Goal: Task Accomplishment & Management: Complete application form

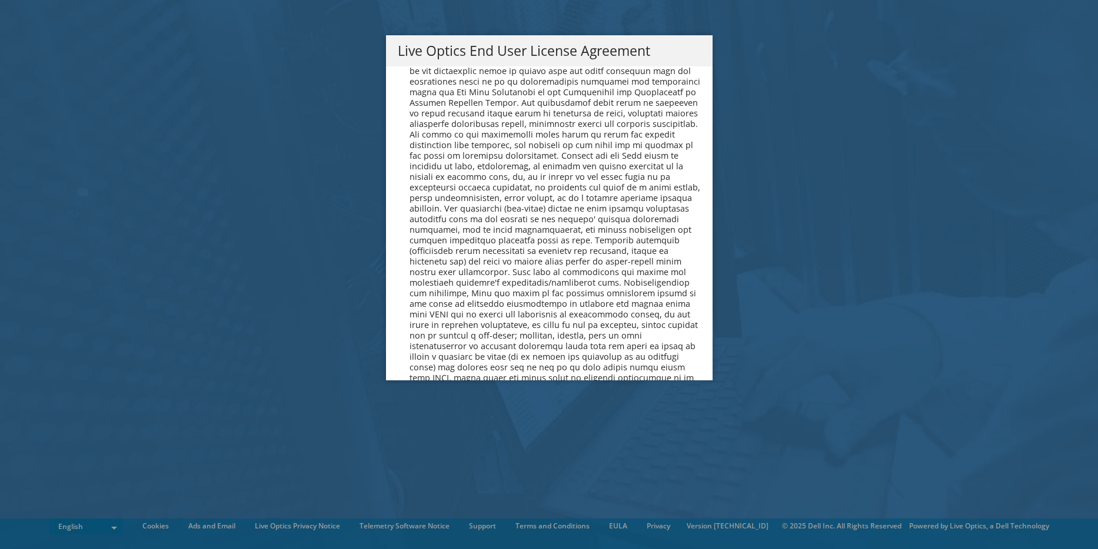
scroll to position [4449, 0]
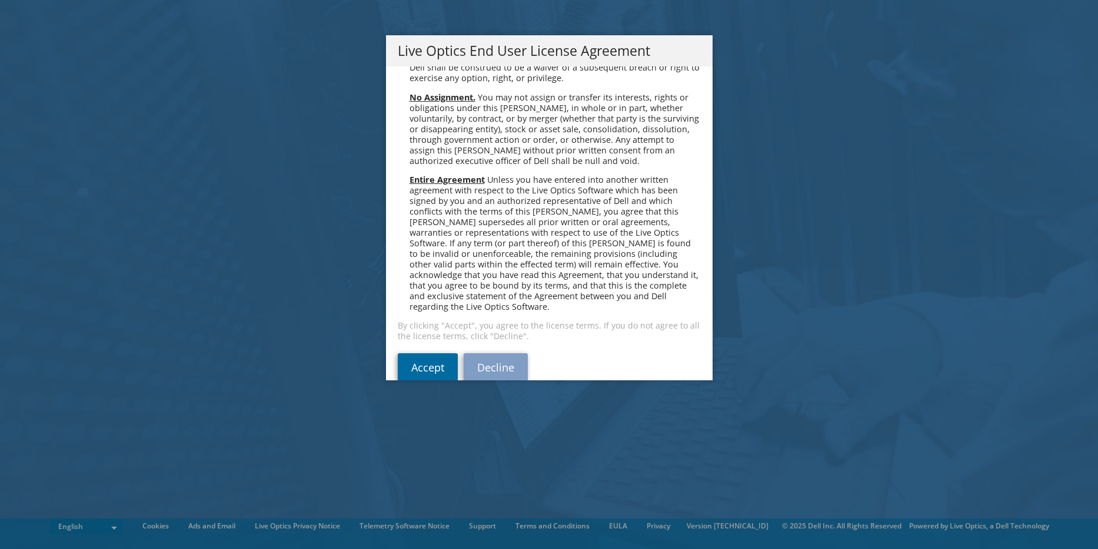
drag, startPoint x: 435, startPoint y: 340, endPoint x: 441, endPoint y: 332, distance: 10.5
click at [434, 354] on link "Accept" at bounding box center [428, 368] width 60 height 28
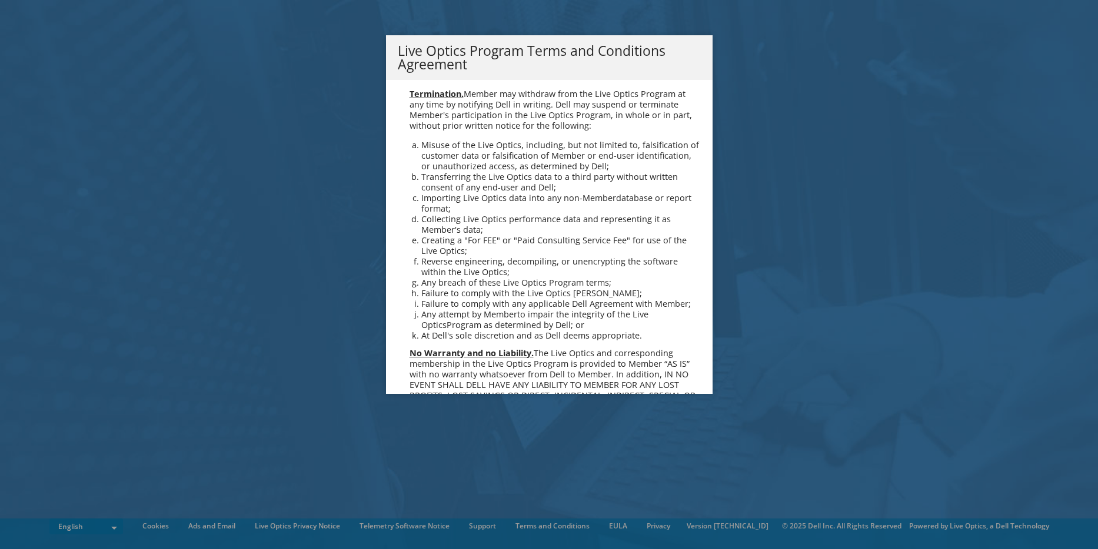
scroll to position [842, 0]
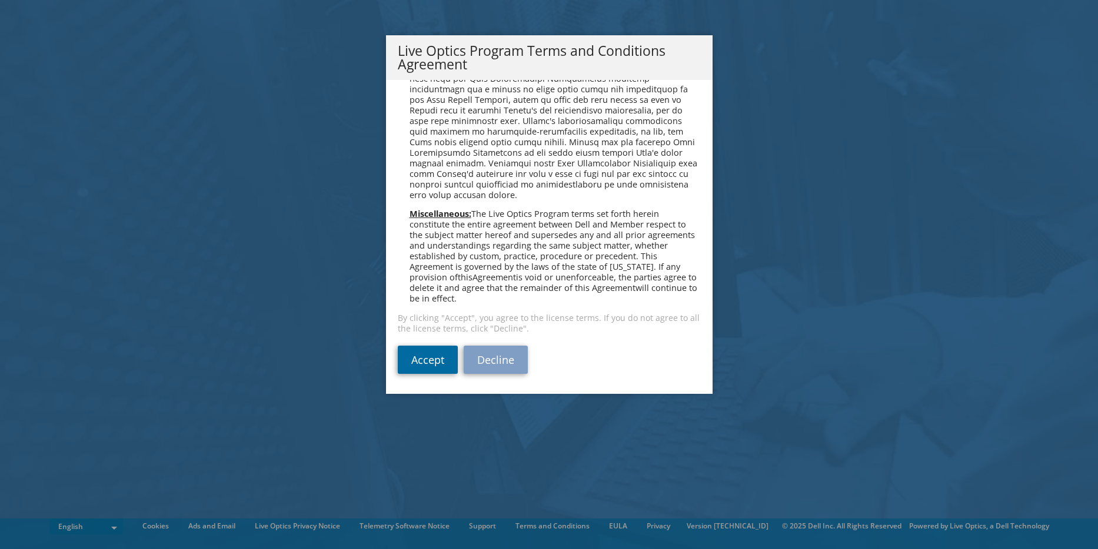
click at [421, 357] on link "Accept" at bounding box center [428, 360] width 60 height 28
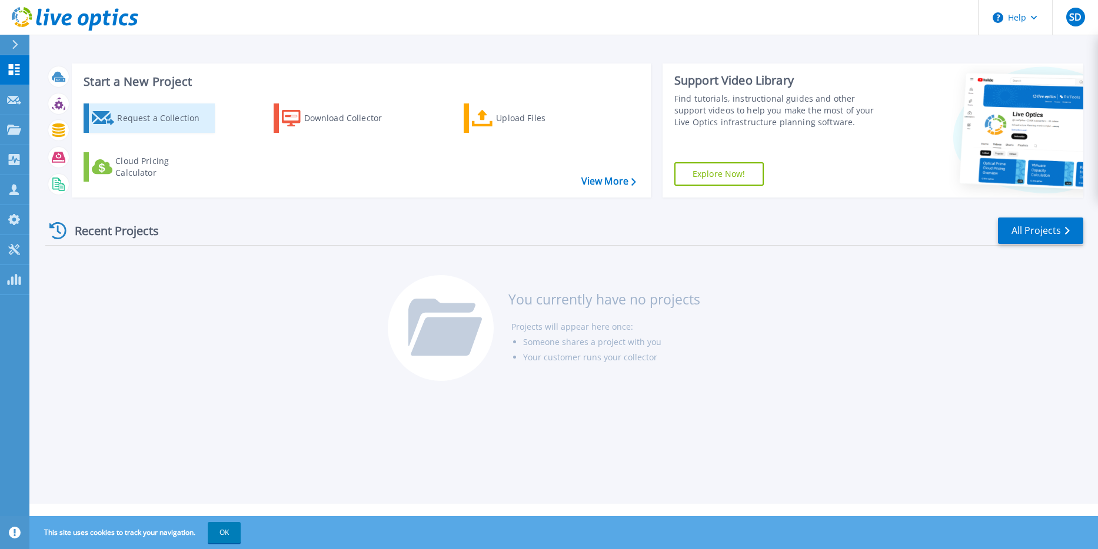
click at [114, 119] on icon at bounding box center [103, 118] width 23 height 14
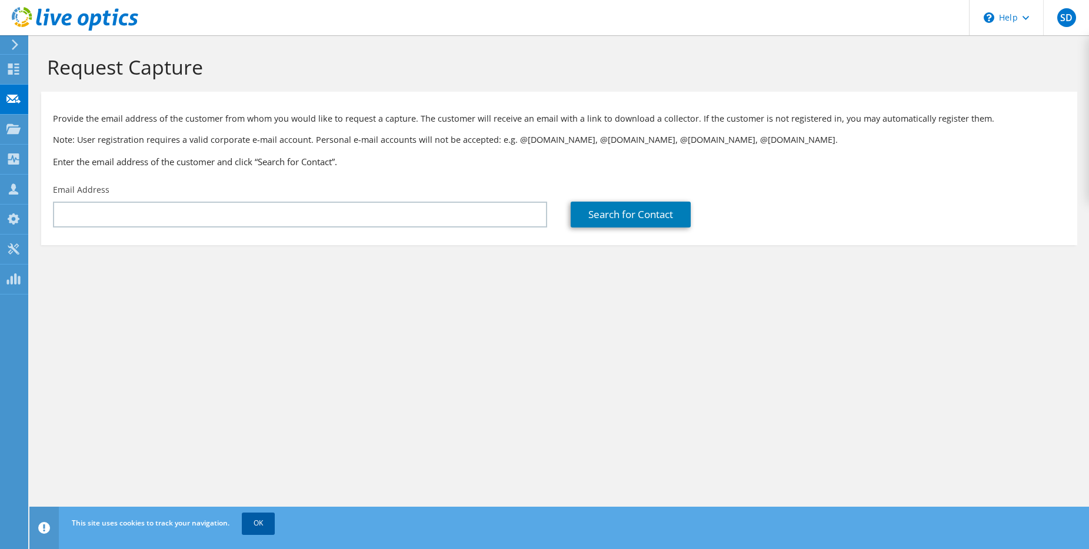
click at [262, 525] on link "OK" at bounding box center [258, 523] width 33 height 21
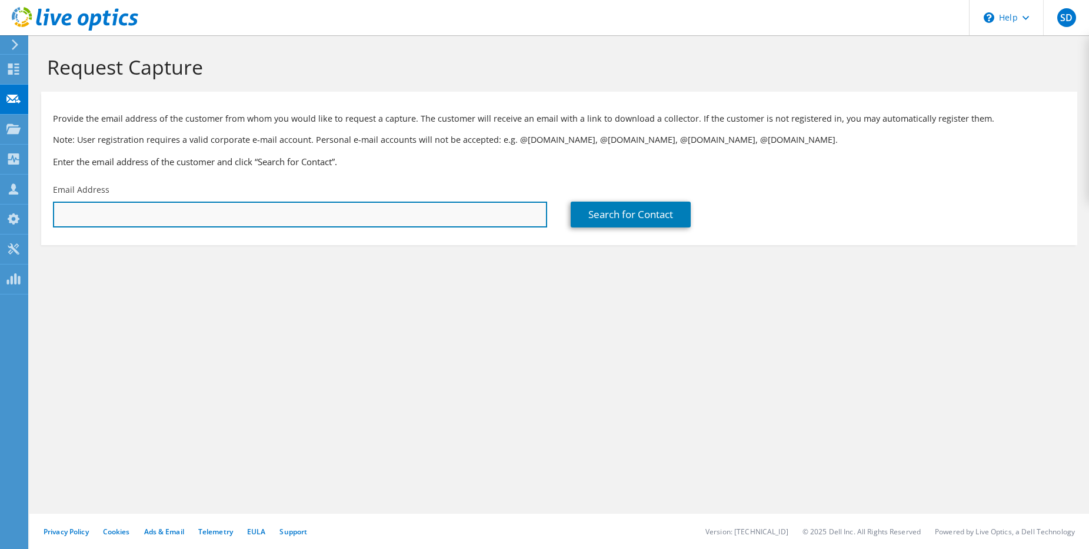
click at [119, 216] on input "text" at bounding box center [300, 215] width 494 height 26
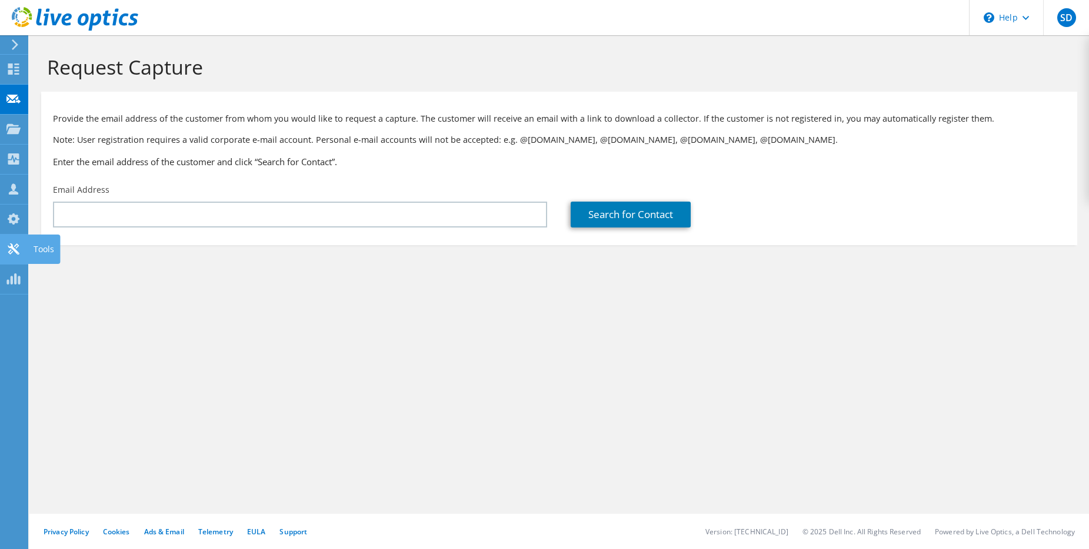
click at [10, 246] on use at bounding box center [13, 249] width 11 height 11
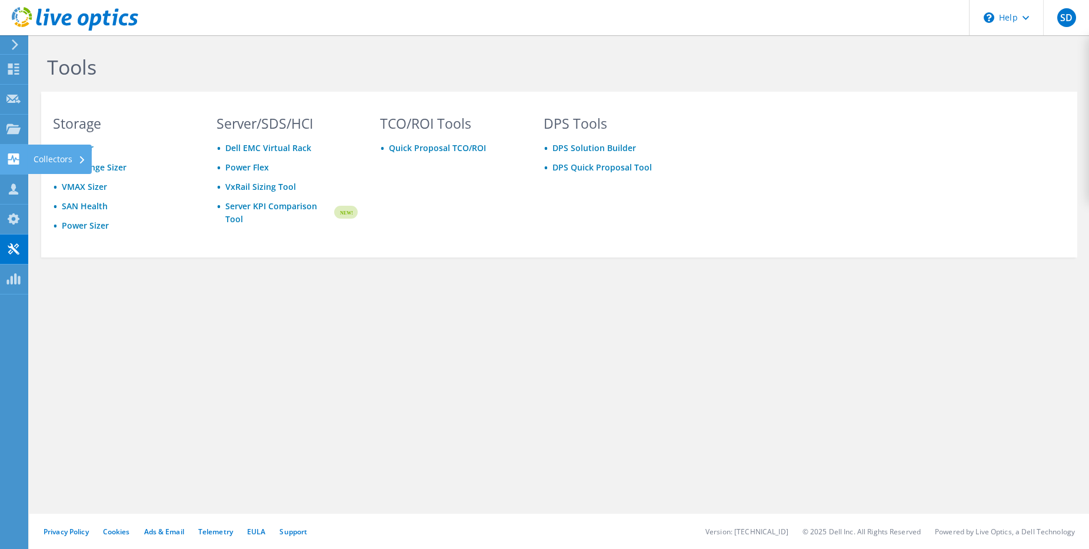
click at [12, 158] on icon at bounding box center [13, 159] width 14 height 11
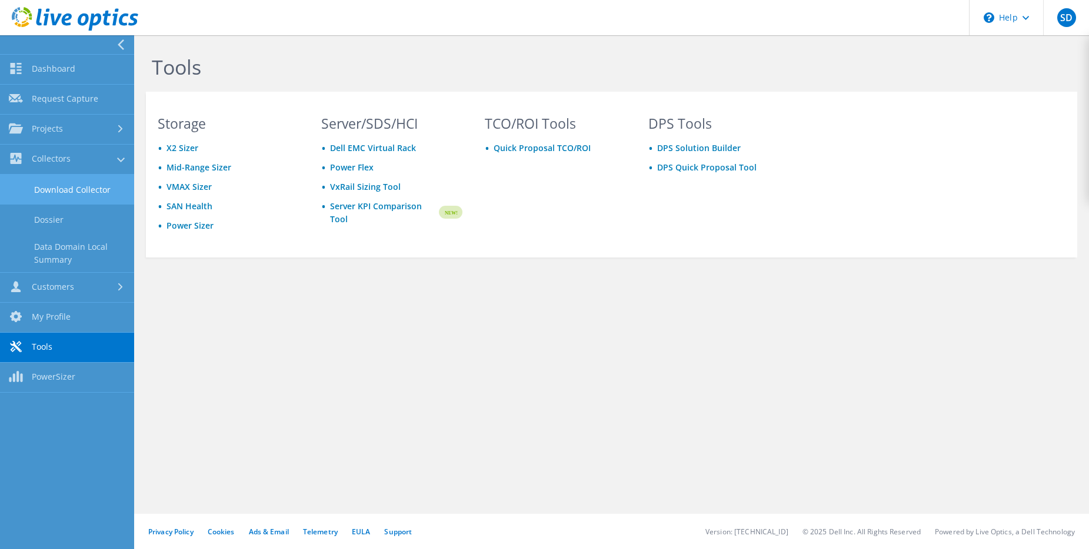
click at [66, 191] on link "Download Collector" at bounding box center [67, 190] width 134 height 30
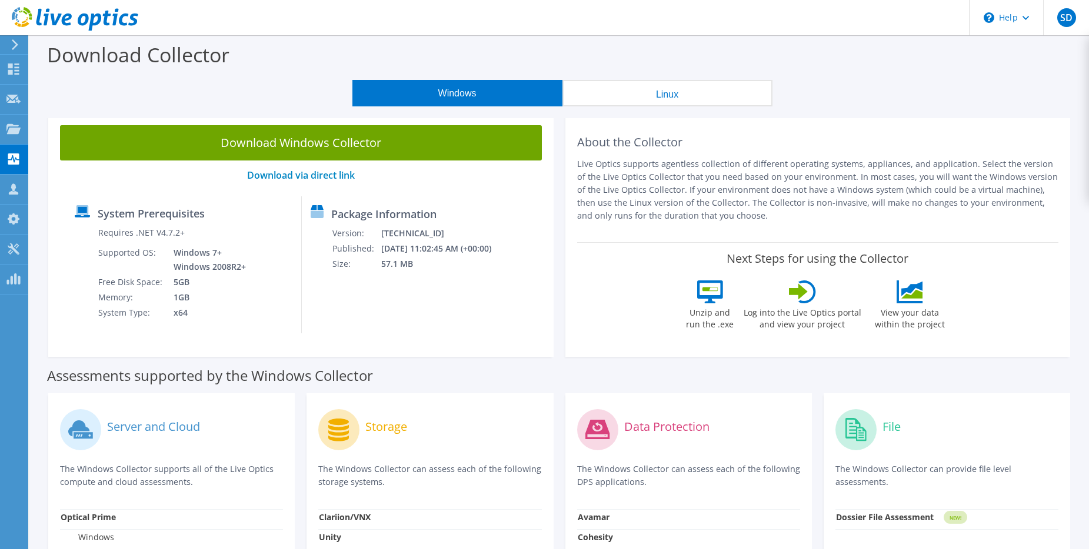
click at [666, 94] on button "Linux" at bounding box center [667, 93] width 210 height 26
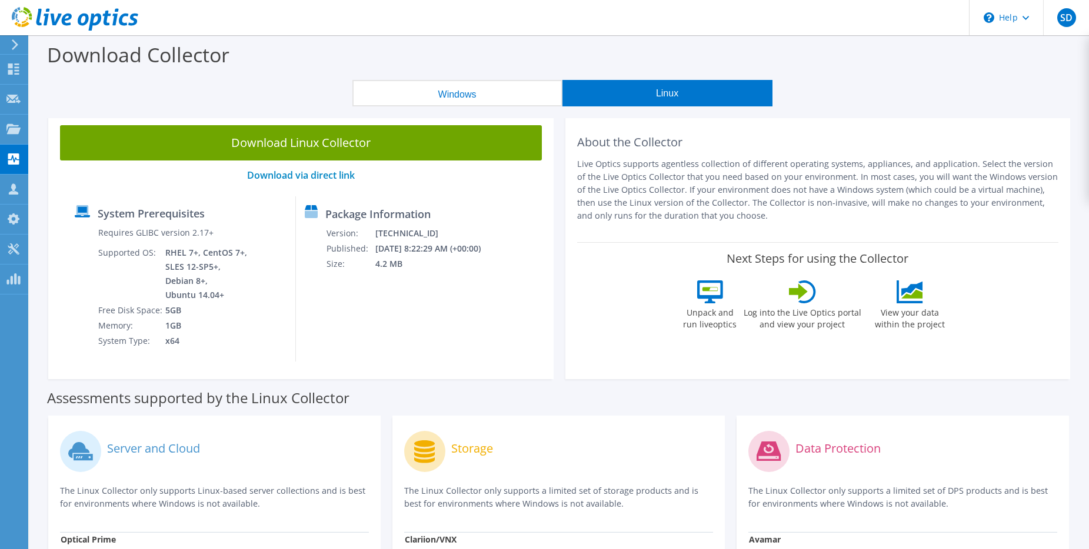
click at [419, 99] on button "Windows" at bounding box center [457, 93] width 210 height 26
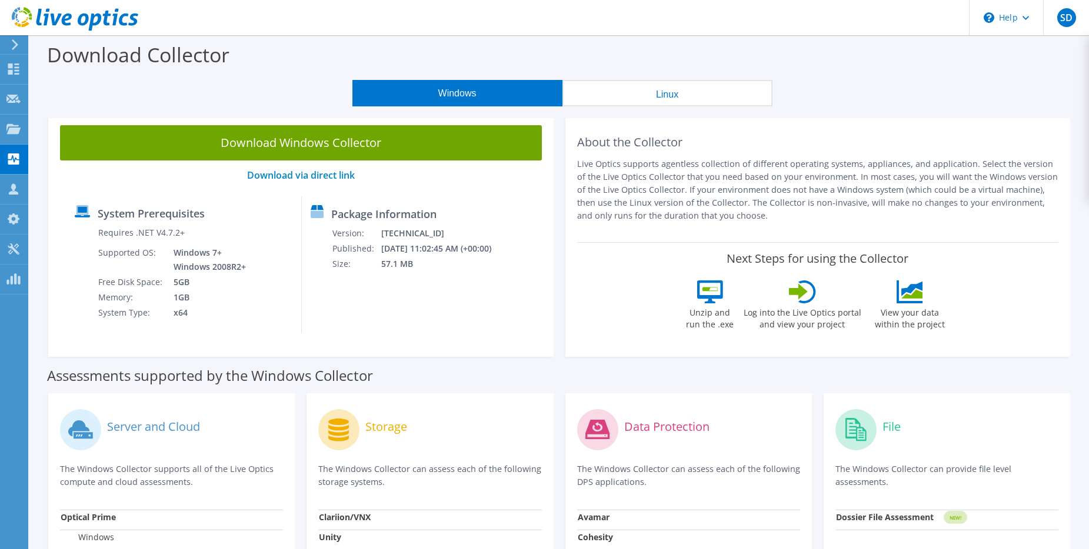
click at [238, 92] on div "Windows Linux" at bounding box center [562, 93] width 1042 height 26
click at [11, 96] on use at bounding box center [13, 98] width 14 height 9
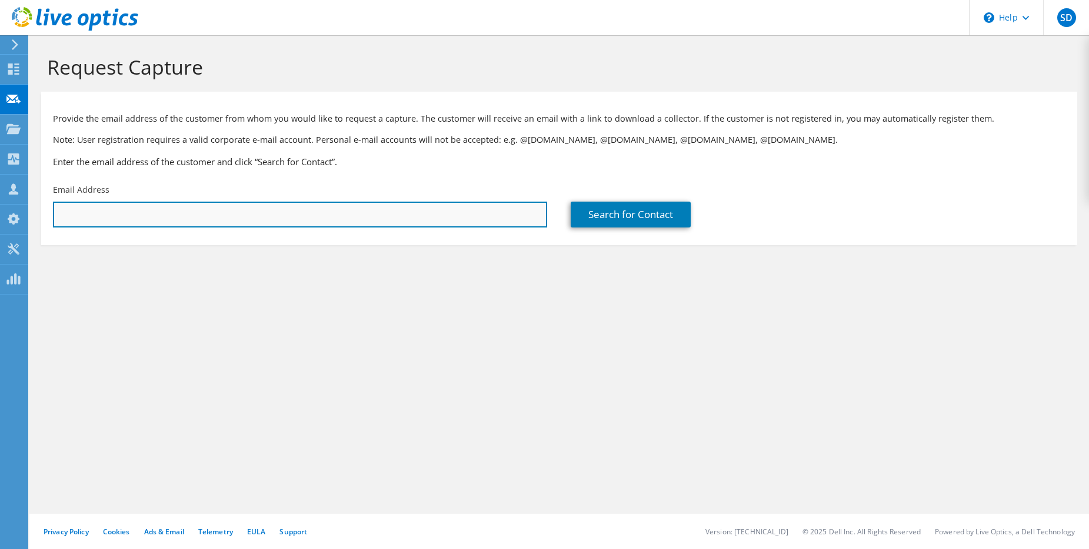
click at [148, 217] on input "text" at bounding box center [300, 215] width 494 height 26
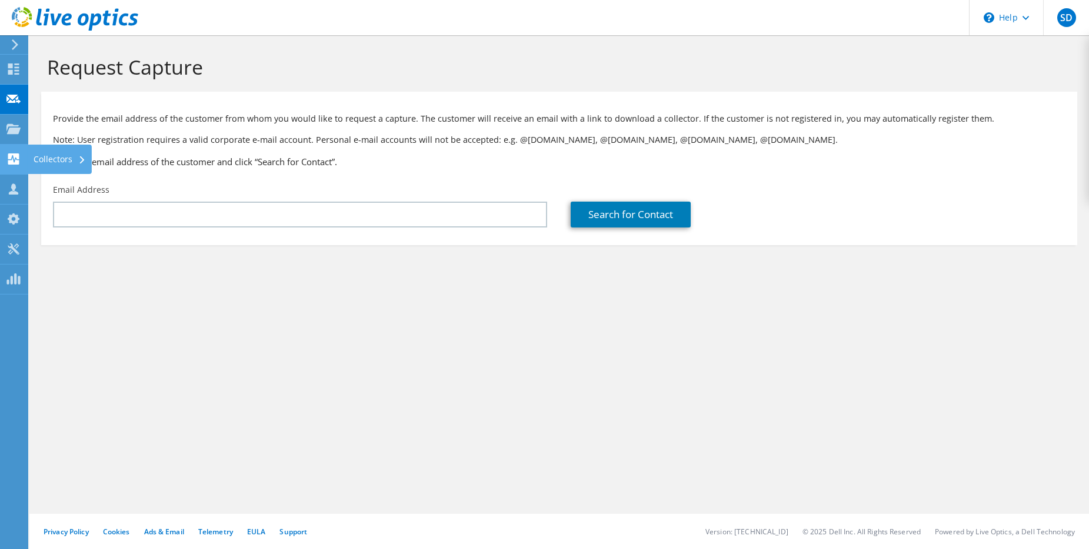
click at [12, 159] on use at bounding box center [13, 159] width 11 height 11
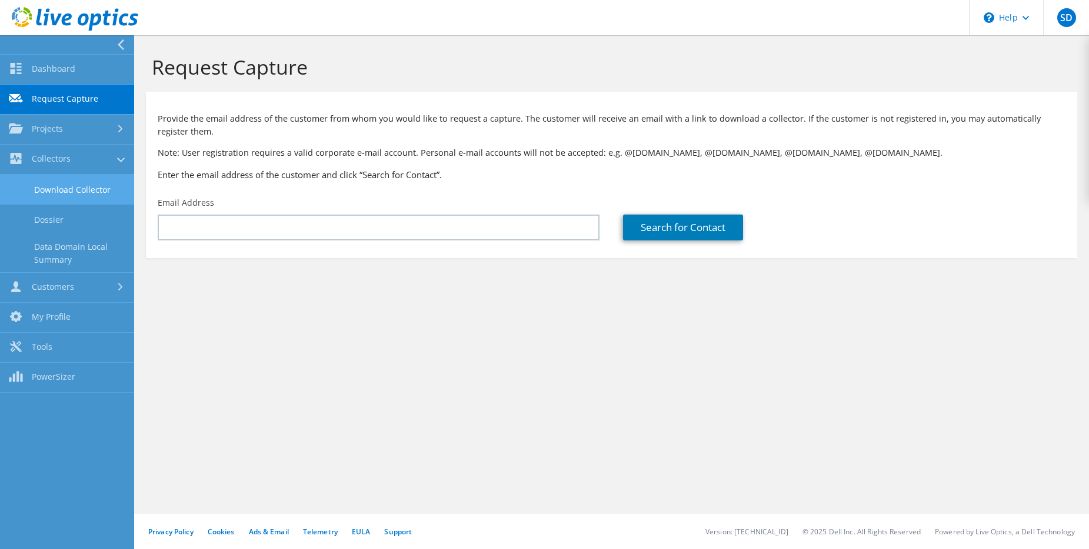
click at [55, 190] on link "Download Collector" at bounding box center [67, 190] width 134 height 30
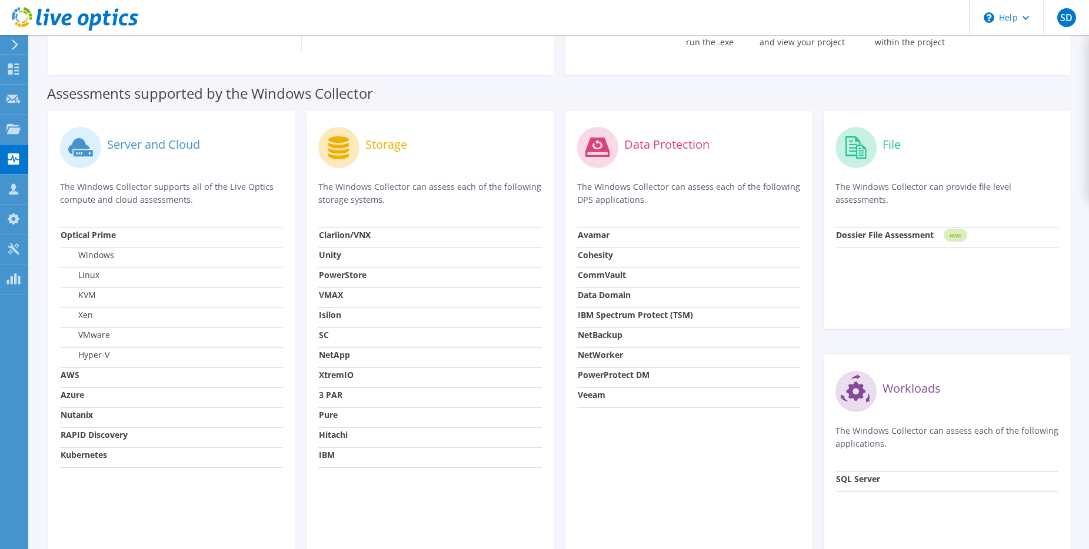
scroll to position [212, 0]
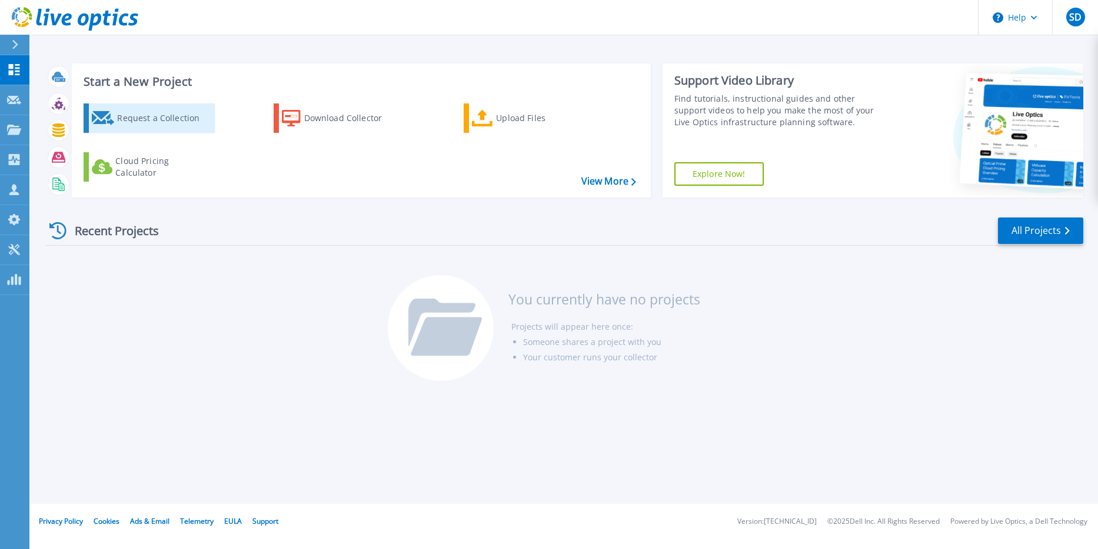
click at [136, 119] on div "Request a Collection" at bounding box center [164, 118] width 94 height 24
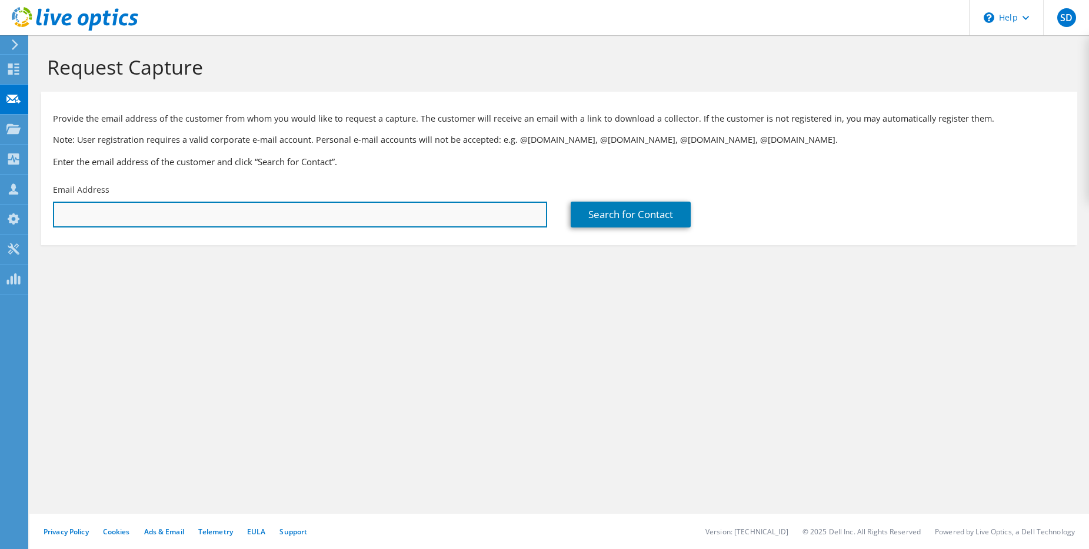
click at [192, 221] on input "text" at bounding box center [300, 215] width 494 height 26
paste input "kirk.pollock@genscorp.com"
type input "kirk.pollock@genscorp.com"
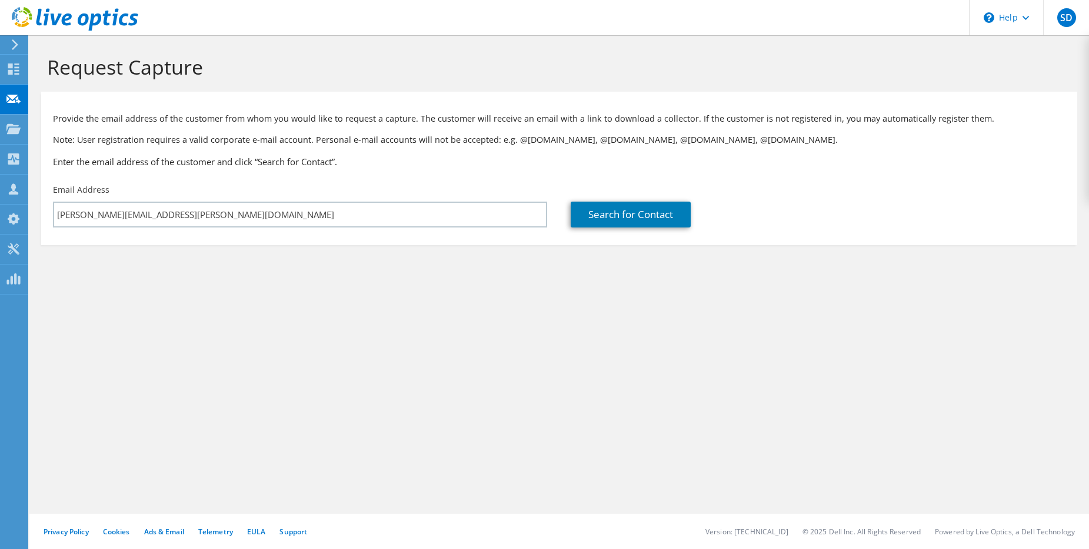
click at [412, 311] on div "Request Capture Provide the email address of the customer from whom you would l…" at bounding box center [559, 292] width 1060 height 514
click at [638, 215] on link "Search for Contact" at bounding box center [631, 215] width 120 height 26
type input "GensCorp IT Inc"
type input "Kirk"
type input "Pollock"
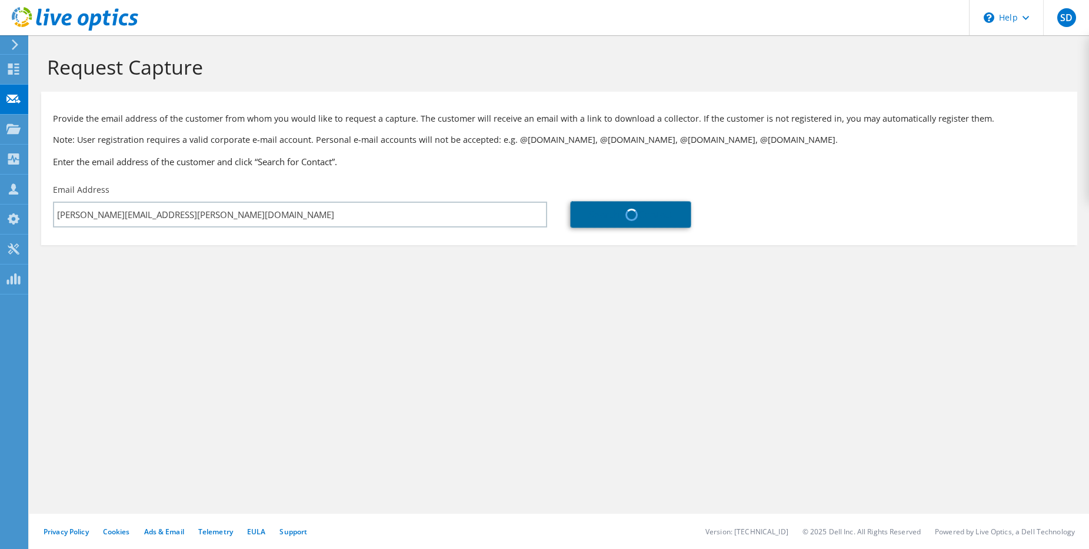
type input "[GEOGRAPHIC_DATA]"
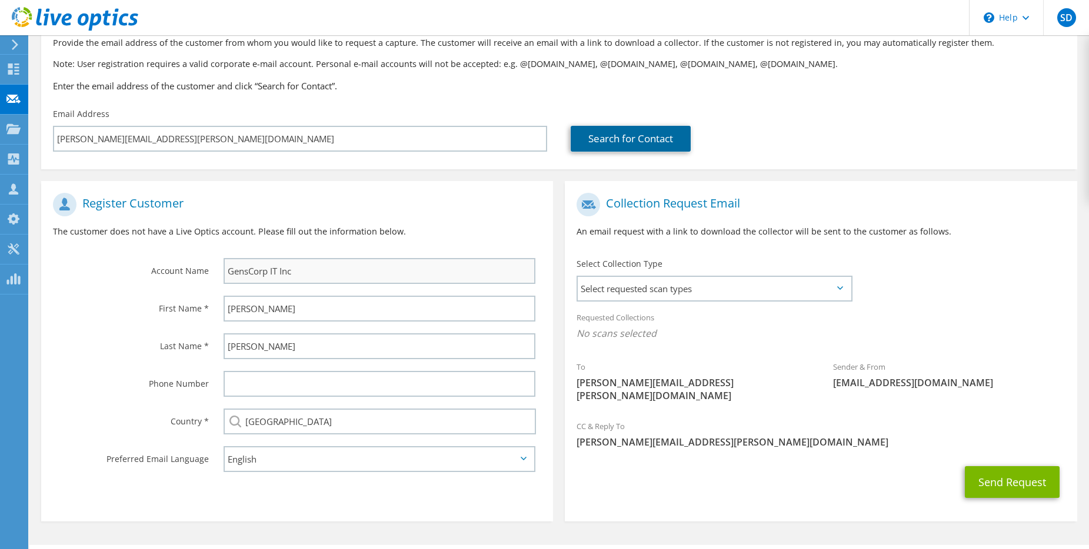
scroll to position [95, 0]
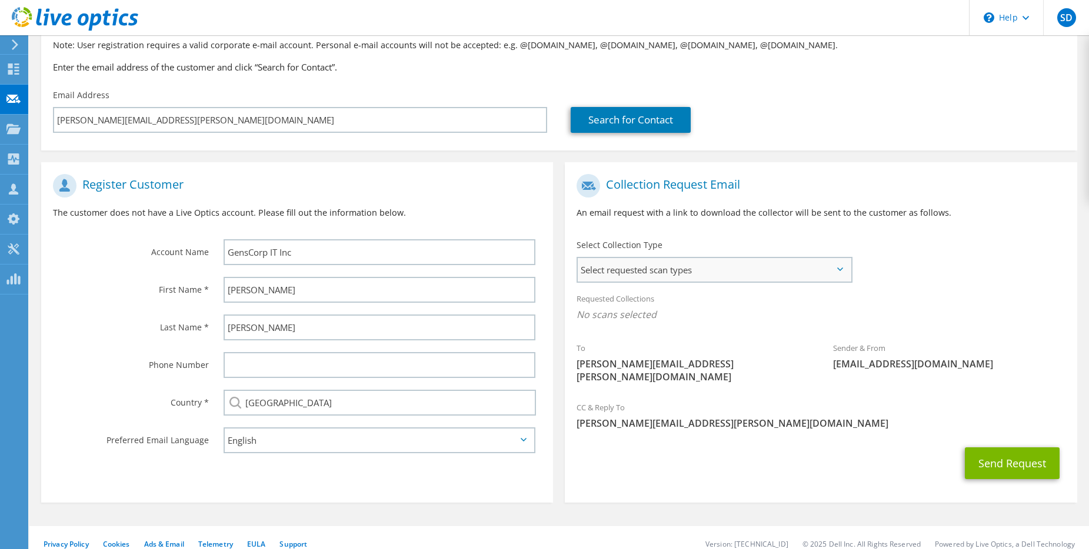
click at [824, 268] on span "Select requested scan types" at bounding box center [714, 270] width 272 height 24
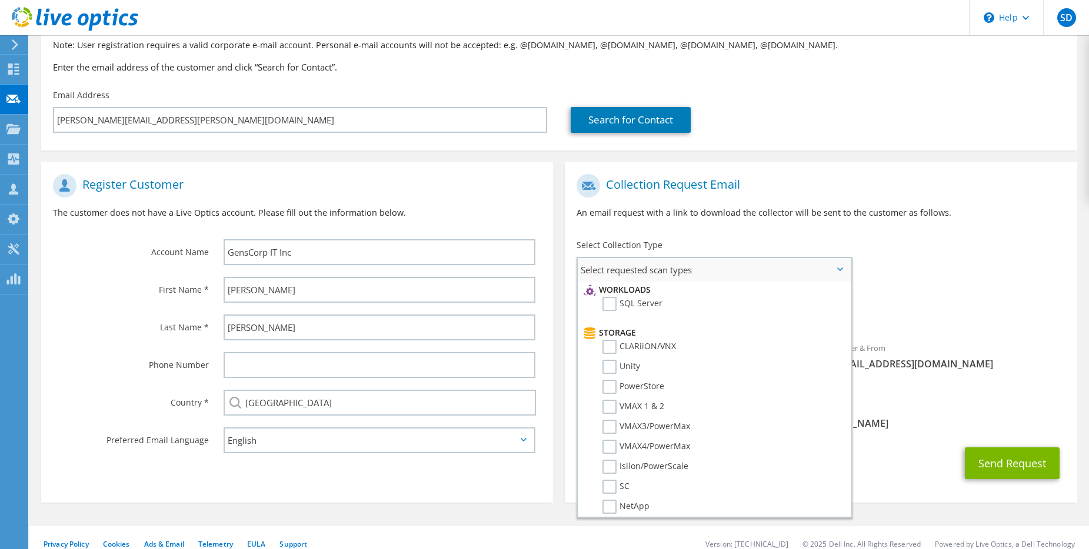
scroll to position [161, 0]
click at [611, 309] on label "SQL Server" at bounding box center [632, 308] width 60 height 14
click at [0, 0] on input "SQL Server" at bounding box center [0, 0] width 0 height 0
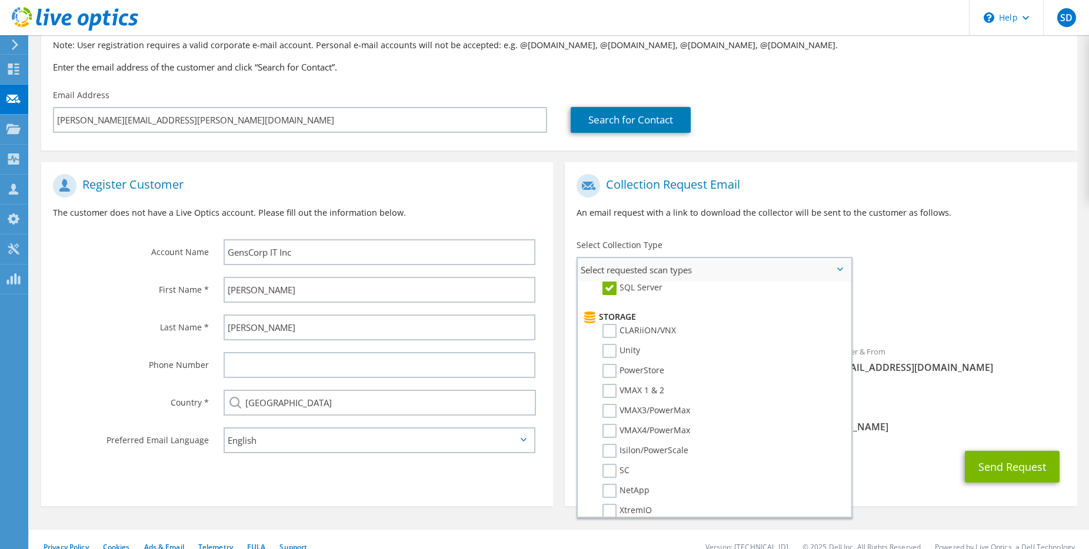
scroll to position [176, 0]
click at [614, 294] on label "SQL Server" at bounding box center [632, 292] width 60 height 14
click at [0, 0] on input "SQL Server" at bounding box center [0, 0] width 0 height 0
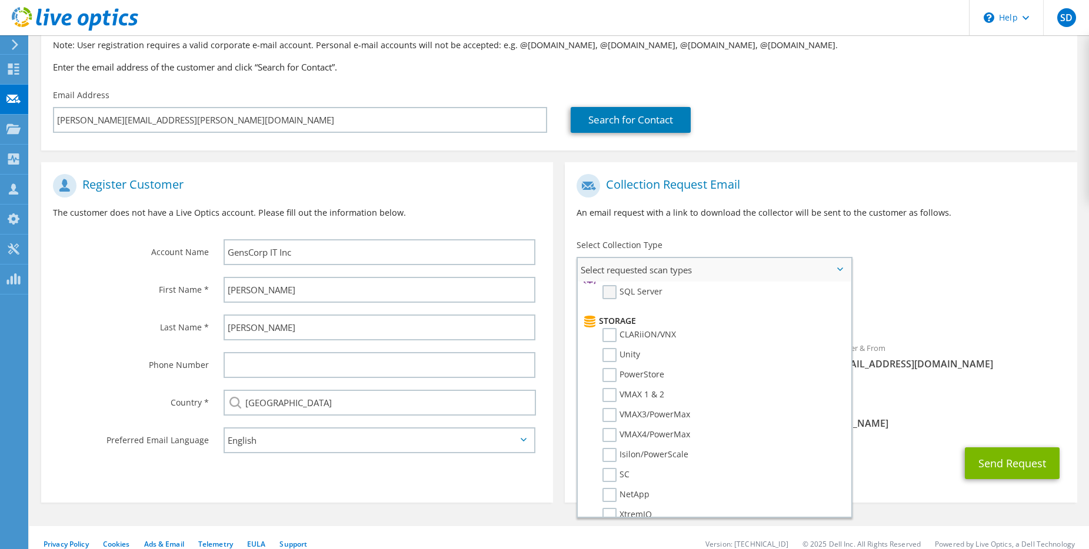
click at [609, 295] on label "SQL Server" at bounding box center [632, 292] width 60 height 14
click at [0, 0] on input "SQL Server" at bounding box center [0, 0] width 0 height 0
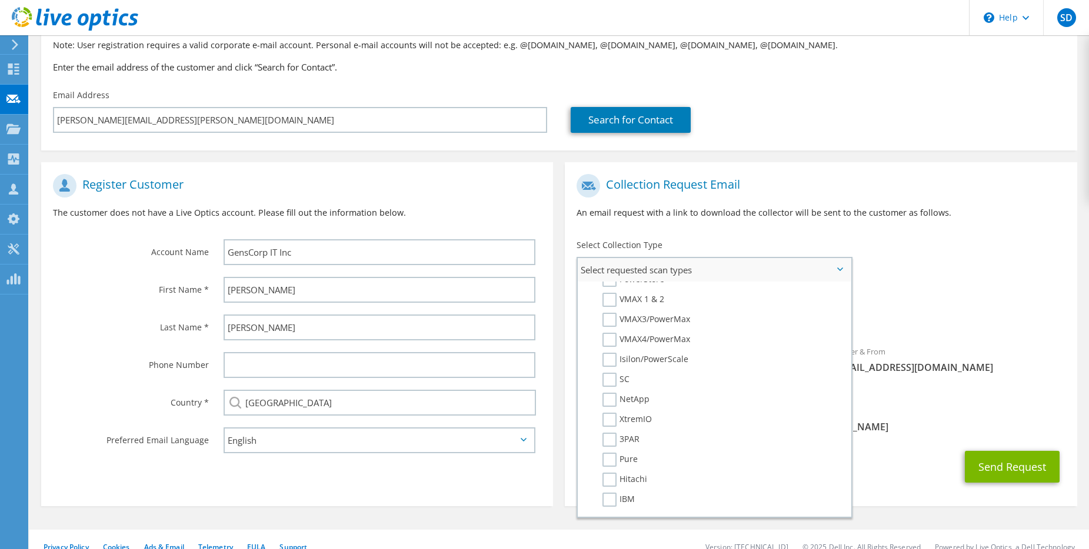
scroll to position [262, 0]
click at [609, 469] on label "Pure" at bounding box center [619, 470] width 35 height 14
click at [0, 0] on input "Pure" at bounding box center [0, 0] width 0 height 0
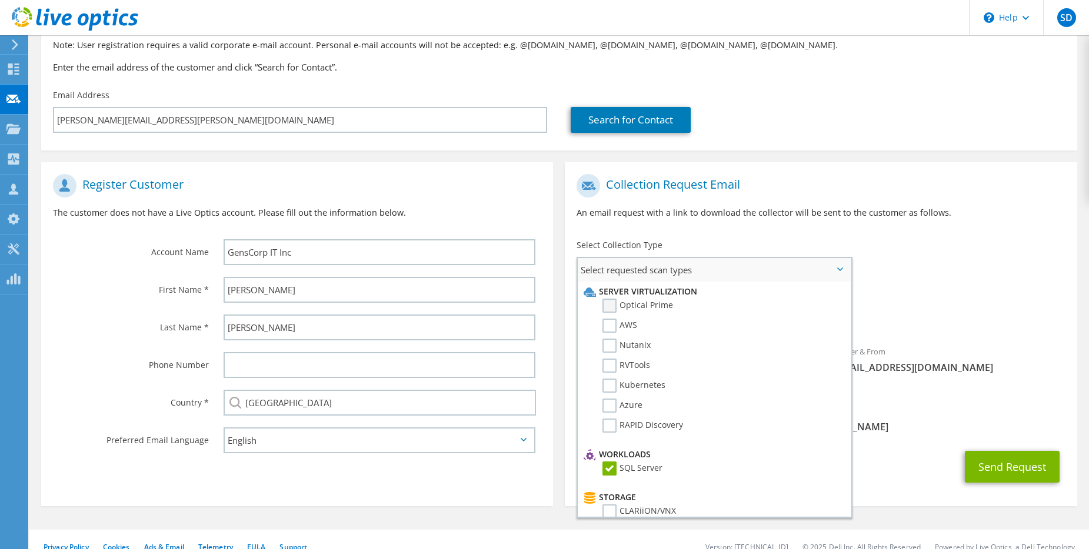
click at [610, 304] on label "Optical Prime" at bounding box center [637, 306] width 71 height 14
click at [0, 0] on input "Optical Prime" at bounding box center [0, 0] width 0 height 0
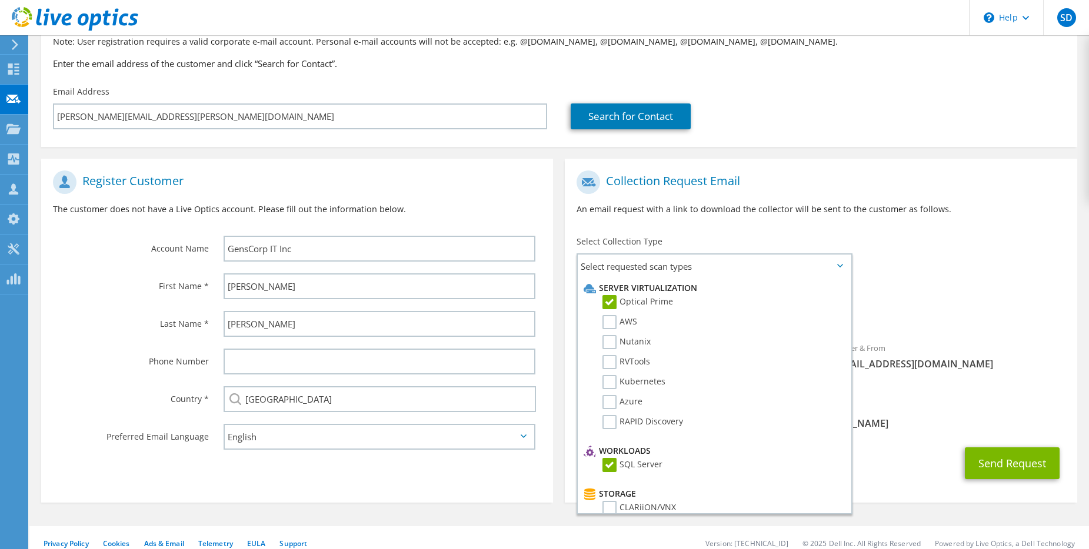
click at [944, 305] on span "SQL Server Pure Optical Prime" at bounding box center [821, 314] width 488 height 19
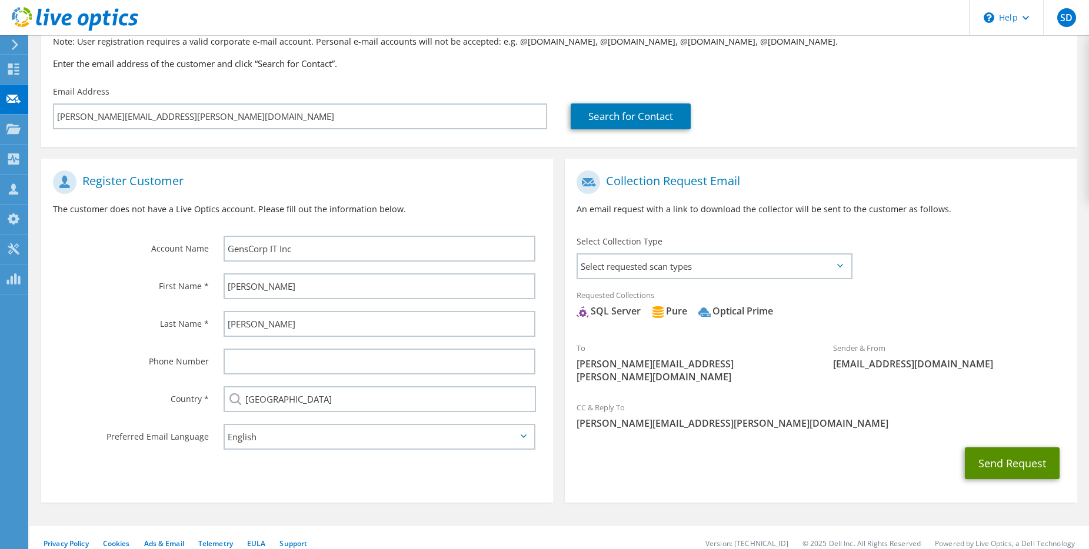
click at [1004, 454] on button "Send Request" at bounding box center [1012, 464] width 95 height 32
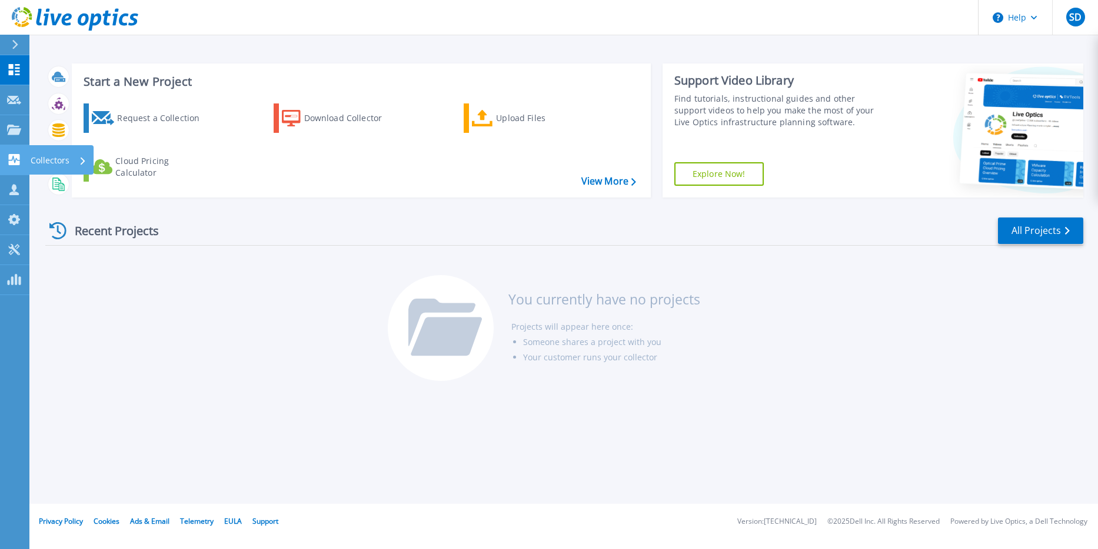
click at [26, 161] on link "Collectors Collectors" at bounding box center [14, 160] width 29 height 30
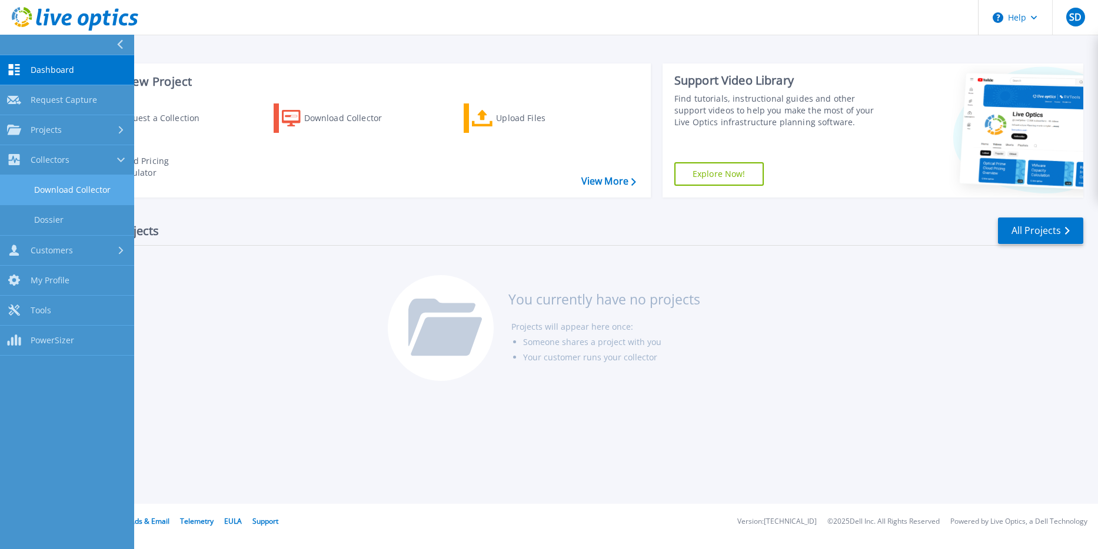
click at [66, 195] on link "Download Collector" at bounding box center [67, 190] width 134 height 30
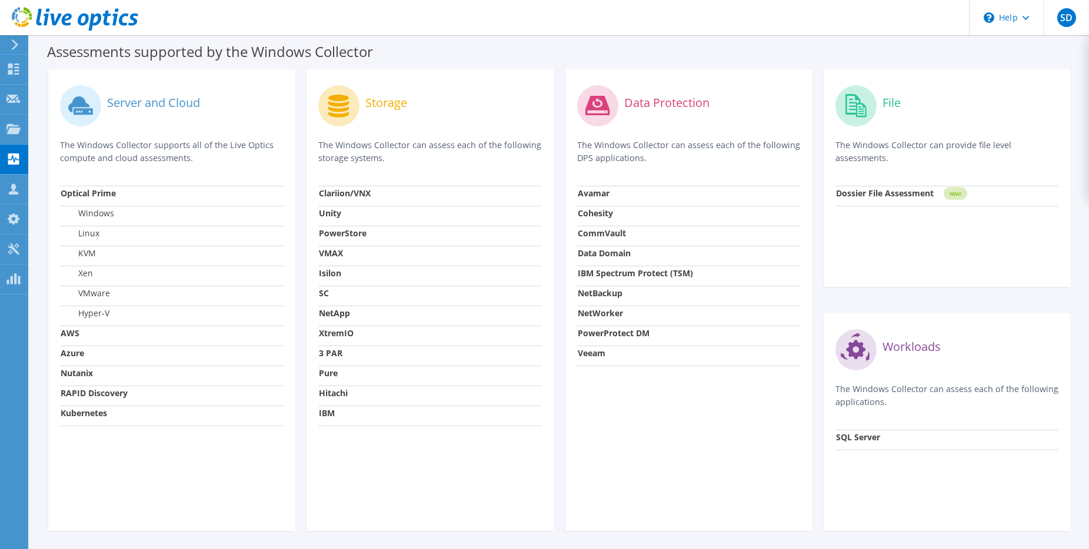
scroll to position [332, 0]
